Goal: Navigation & Orientation: Find specific page/section

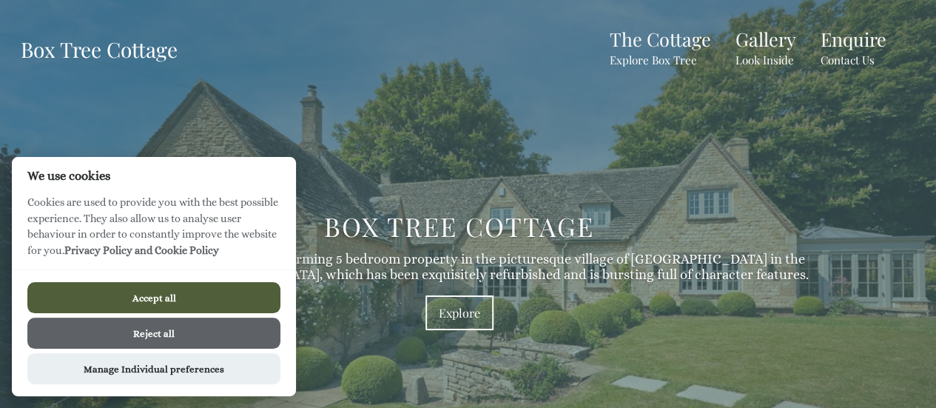
click at [161, 337] on button "Reject all" at bounding box center [153, 332] width 253 height 31
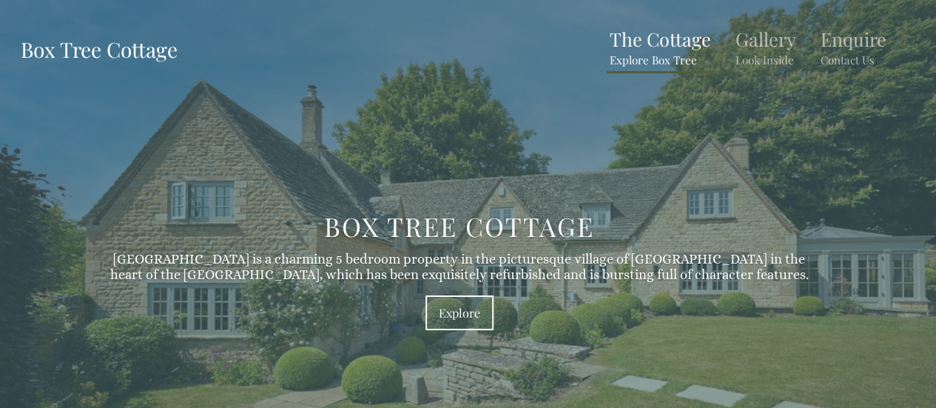
click at [645, 53] on small "Explore Box Tree" at bounding box center [660, 60] width 101 height 15
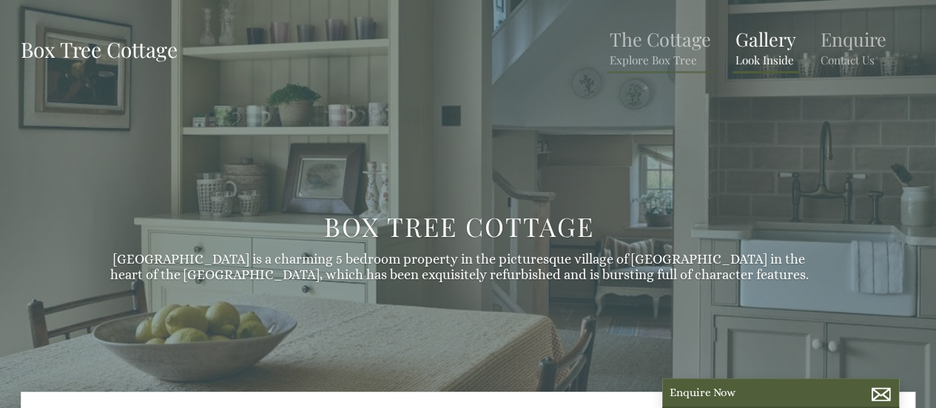
click at [767, 47] on link "Gallery Look Inside" at bounding box center [766, 47] width 61 height 41
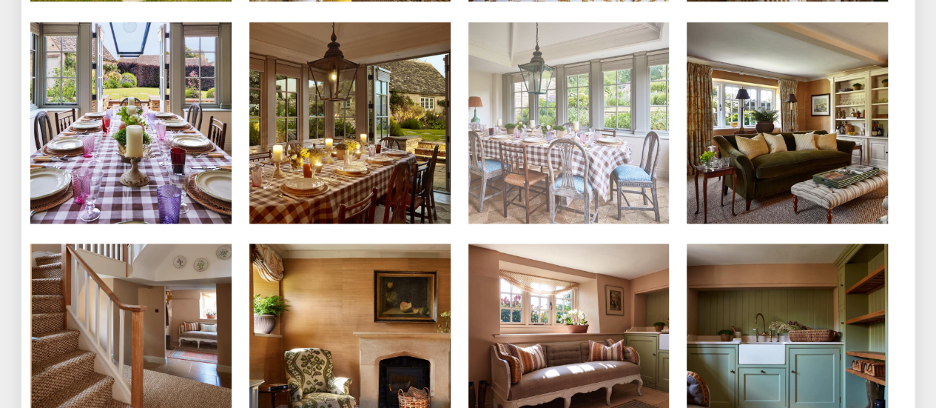
scroll to position [685, 0]
